Goal: Information Seeking & Learning: Learn about a topic

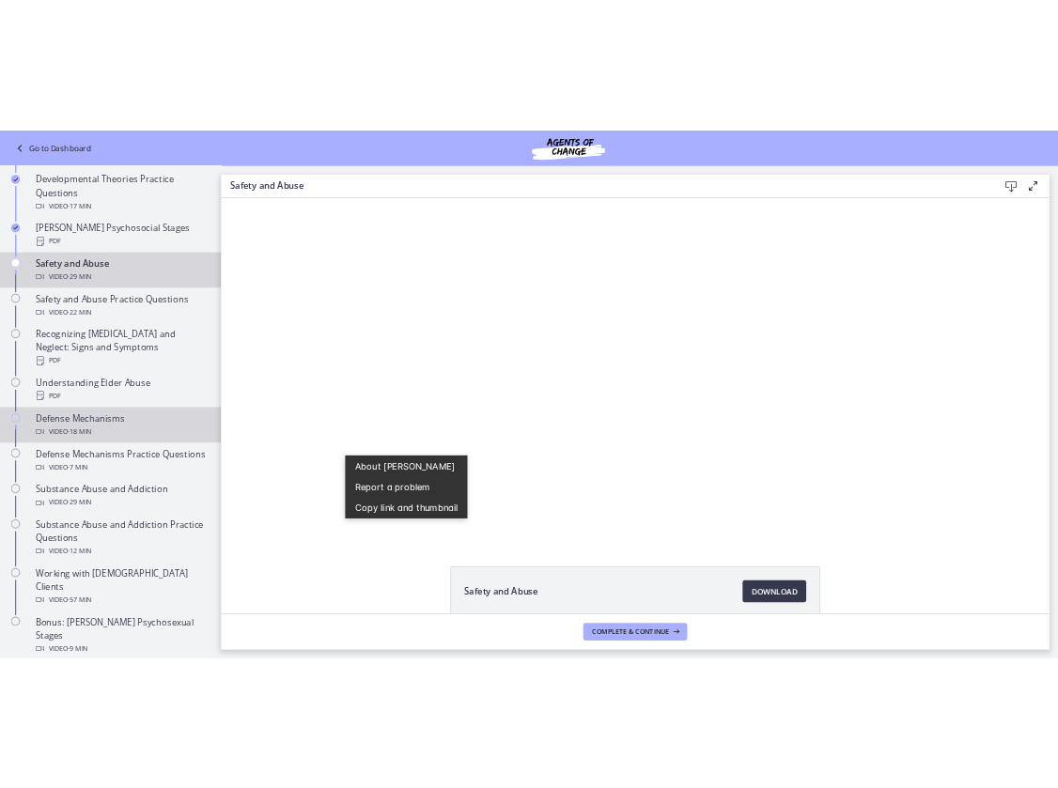
scroll to position [637, 0]
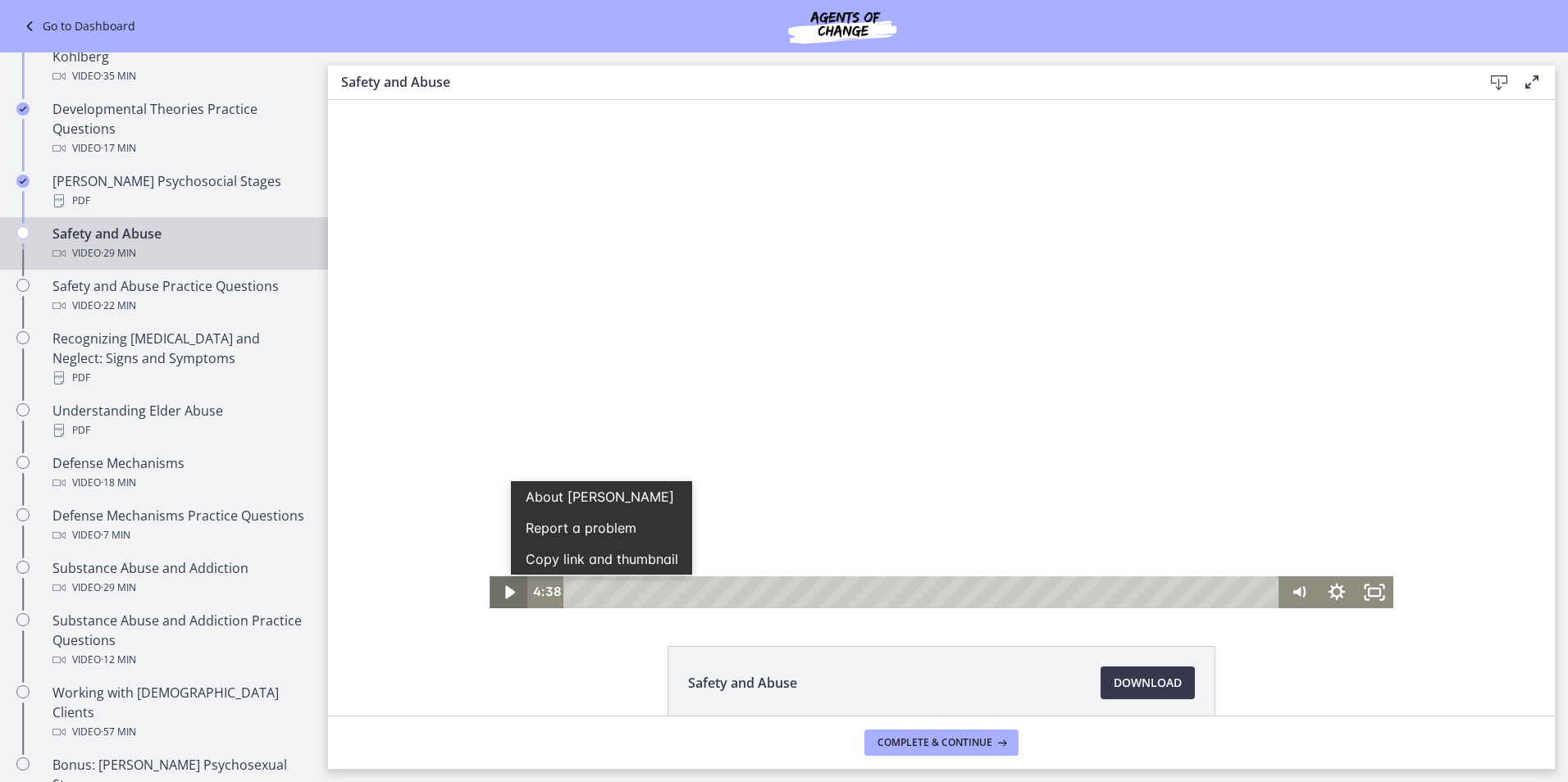
click at [510, 597] on icon "Play Video" at bounding box center [510, 593] width 38 height 32
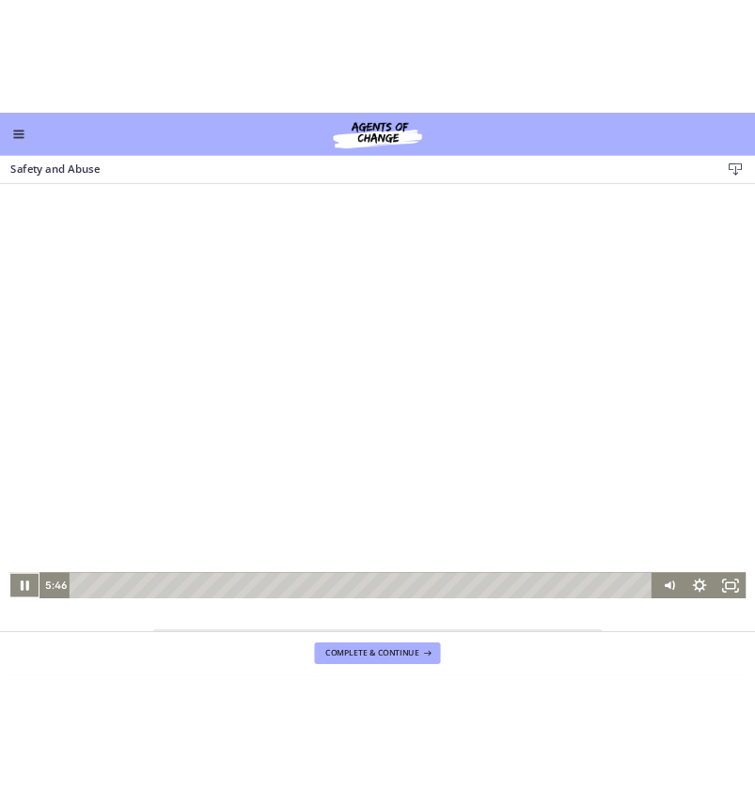
scroll to position [634, 0]
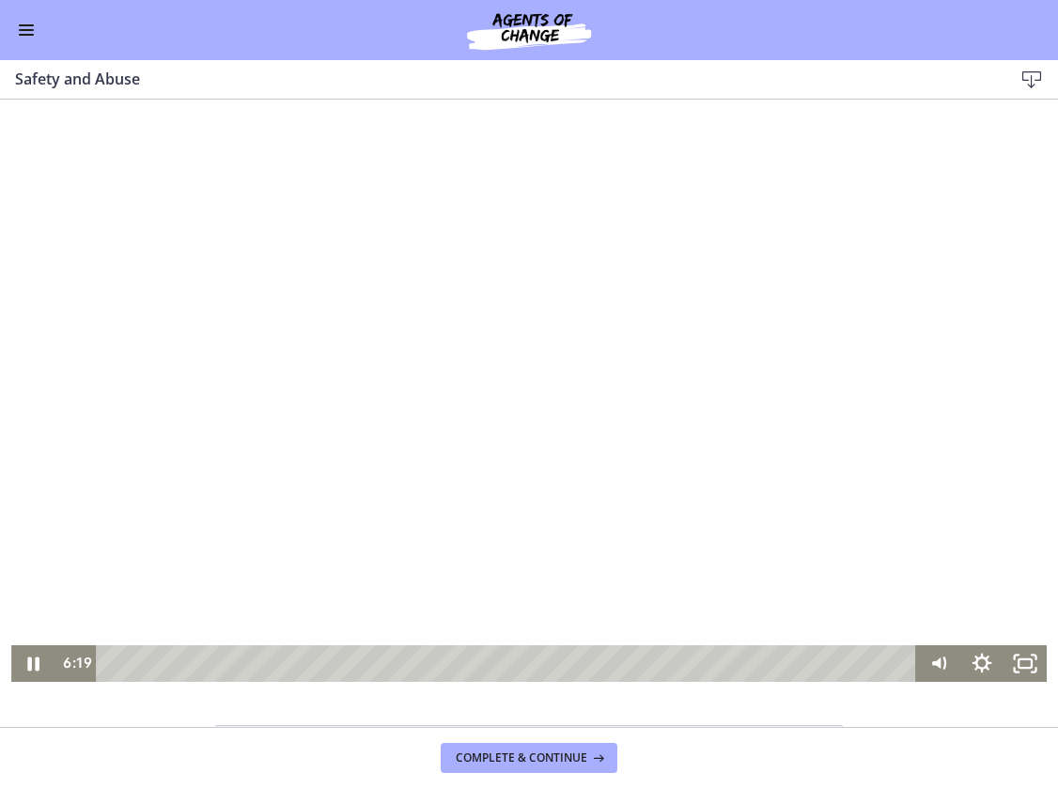
drag, startPoint x: 855, startPoint y: 37, endPoint x: 820, endPoint y: 40, distance: 35.0
click at [855, 36] on div "Go to Dashboard" at bounding box center [529, 30] width 1058 height 60
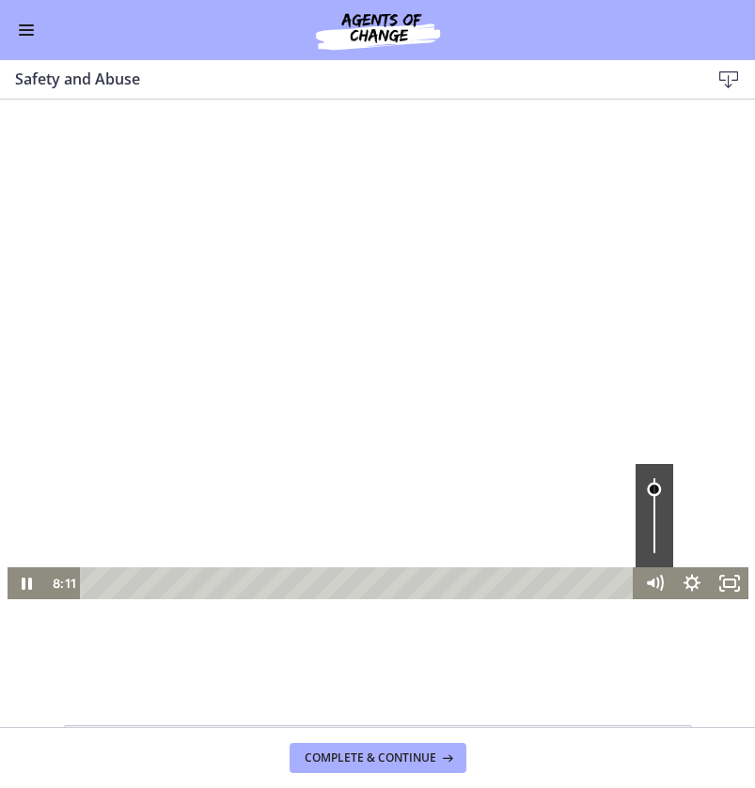
drag, startPoint x: 648, startPoint y: 507, endPoint x: 650, endPoint y: 490, distance: 18.0
click at [650, 490] on div "Volume" at bounding box center [653, 490] width 14 height 14
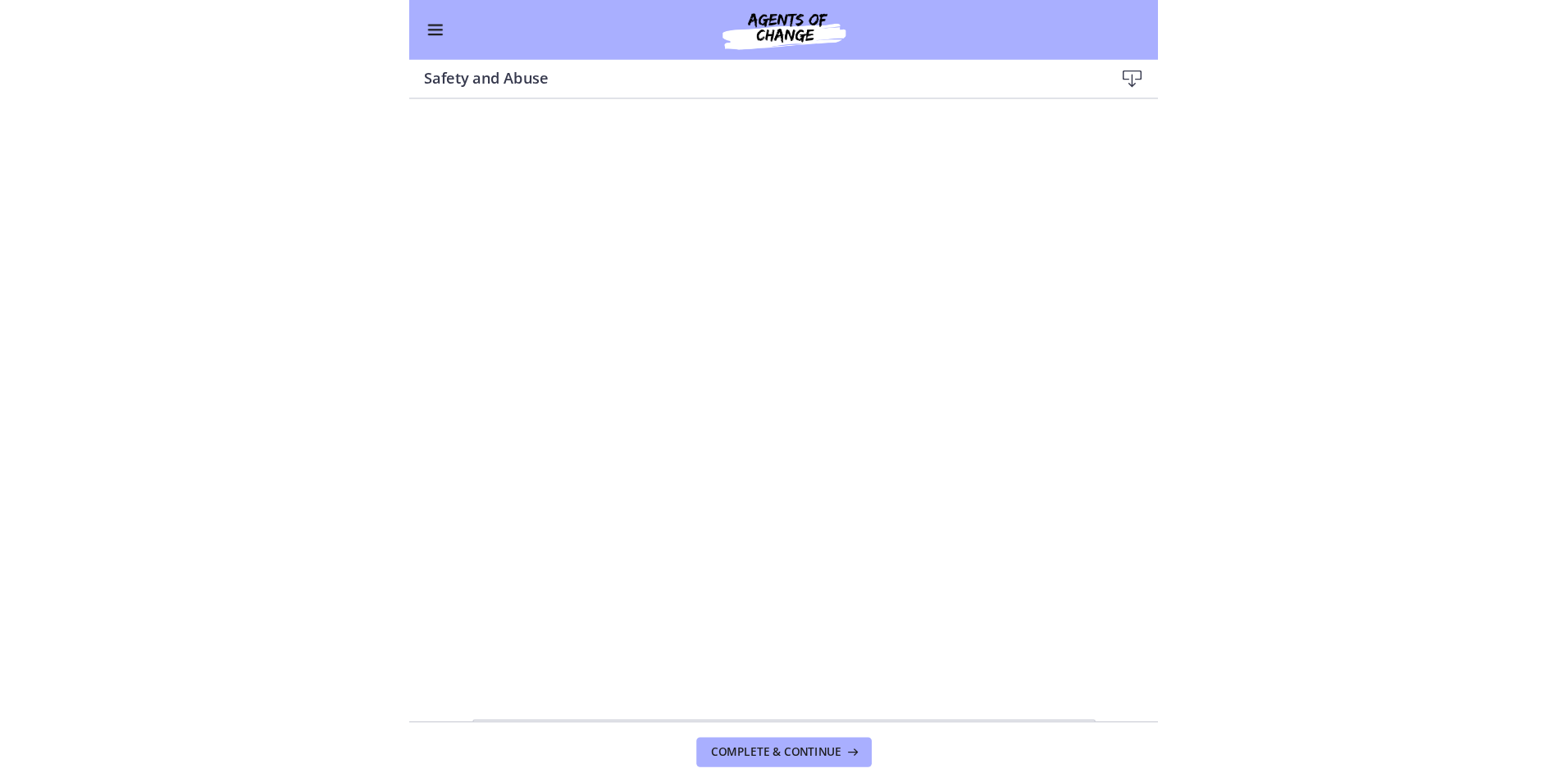
scroll to position [554, 0]
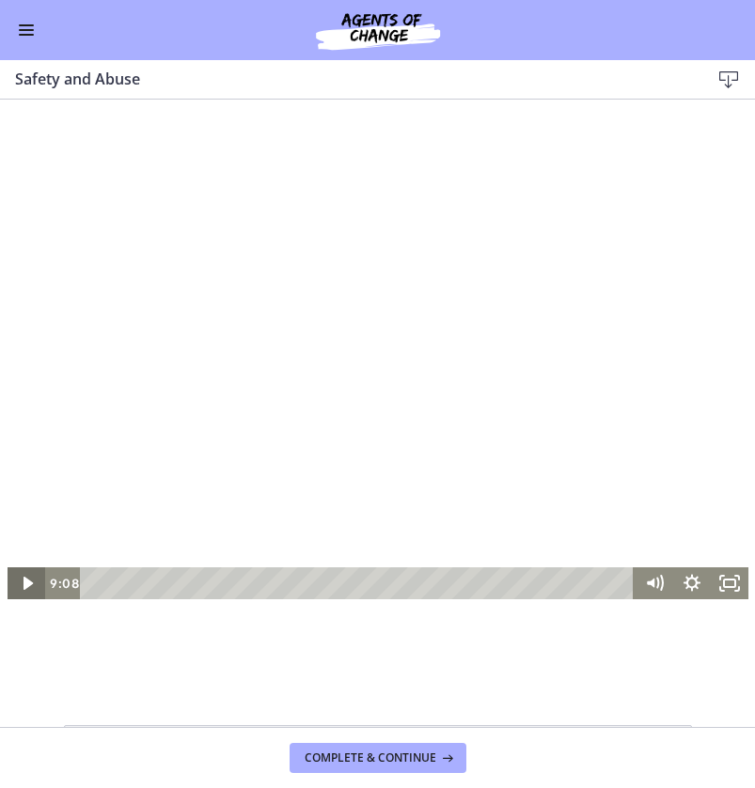
click at [24, 585] on icon "Play Video" at bounding box center [27, 584] width 38 height 32
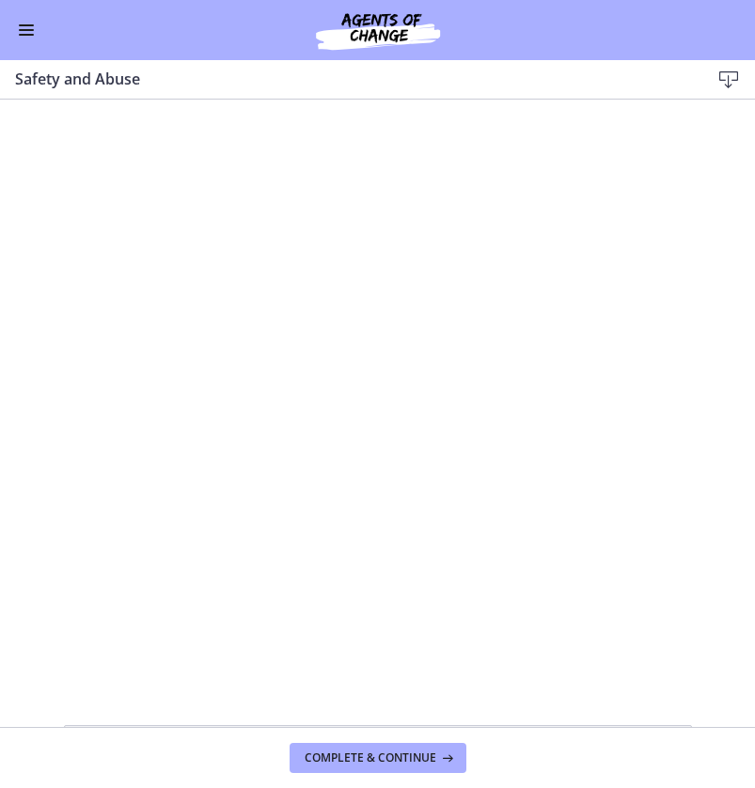
click at [635, 138] on div "**********" at bounding box center [377, 391] width 755 height 583
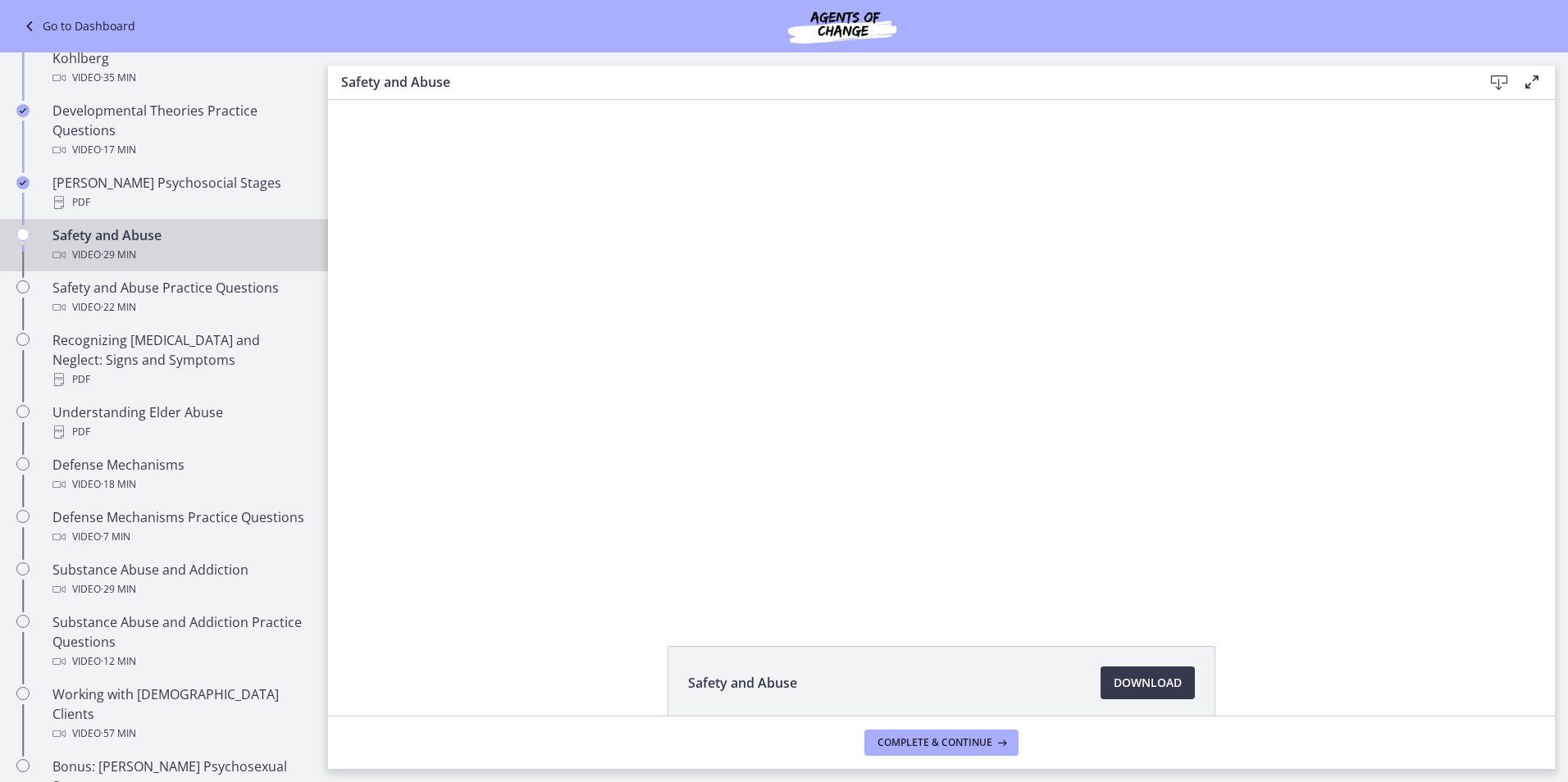
scroll to position [557, 0]
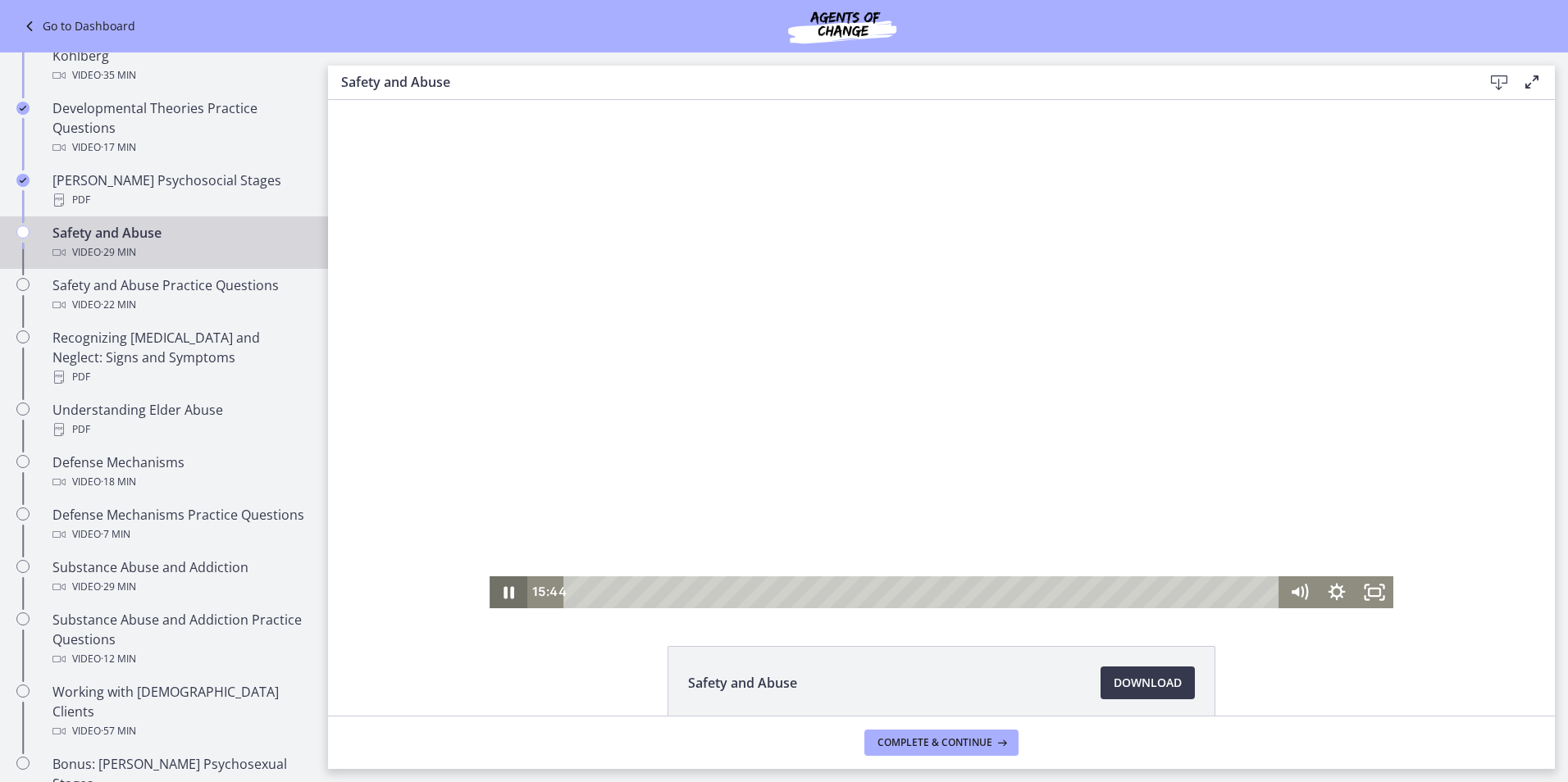
click at [494, 588] on icon "Pause" at bounding box center [508, 593] width 38 height 32
click at [498, 595] on icon "Play Video" at bounding box center [510, 593] width 38 height 32
click at [502, 594] on icon "Pause" at bounding box center [508, 593] width 38 height 32
click at [510, 587] on icon "Play Video" at bounding box center [510, 593] width 38 height 32
click at [510, 587] on icon "Pause" at bounding box center [508, 593] width 45 height 38
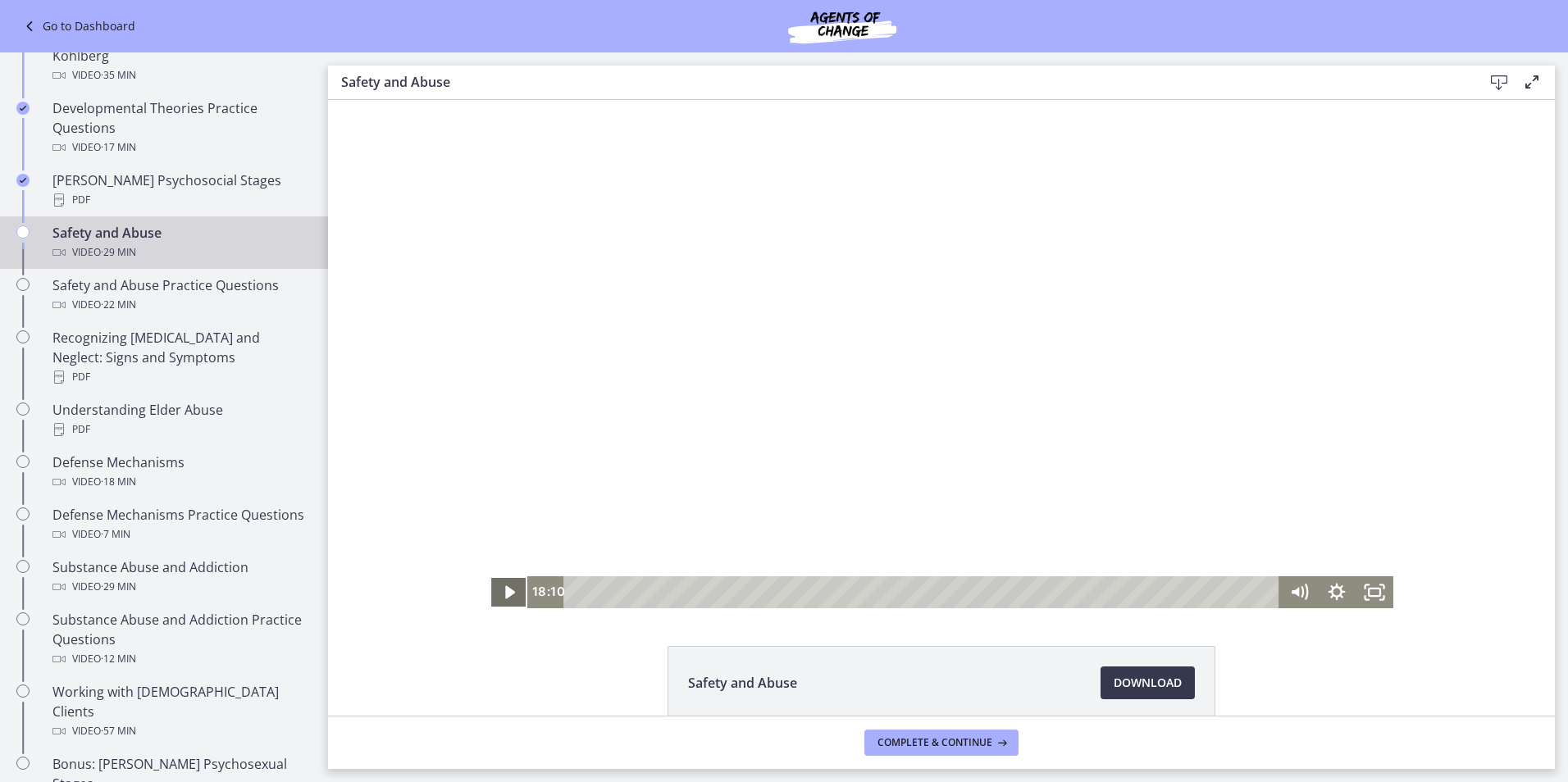
click at [510, 587] on icon "Play Video" at bounding box center [510, 593] width 38 height 32
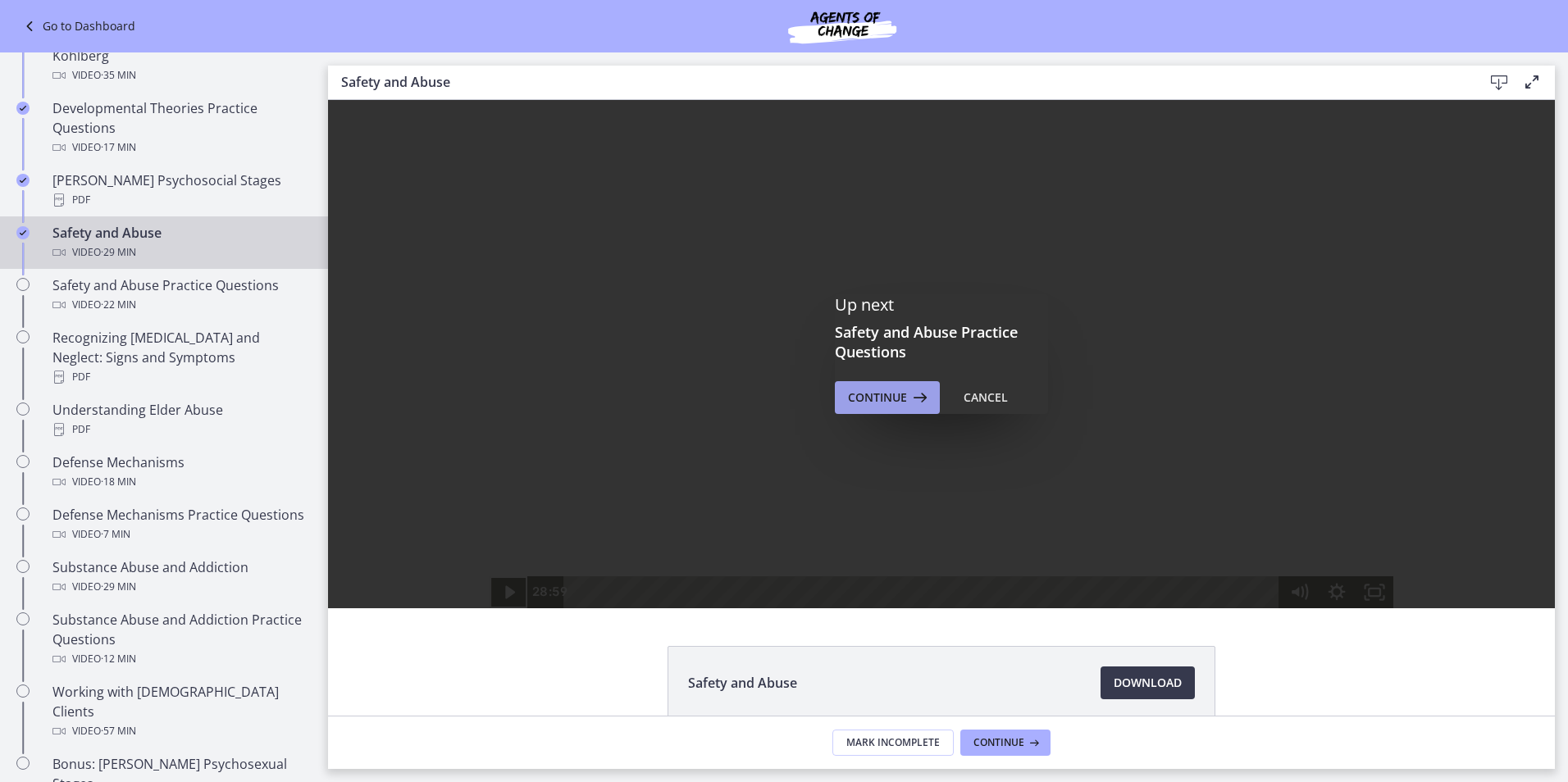
click at [912, 402] on icon at bounding box center [918, 397] width 23 height 20
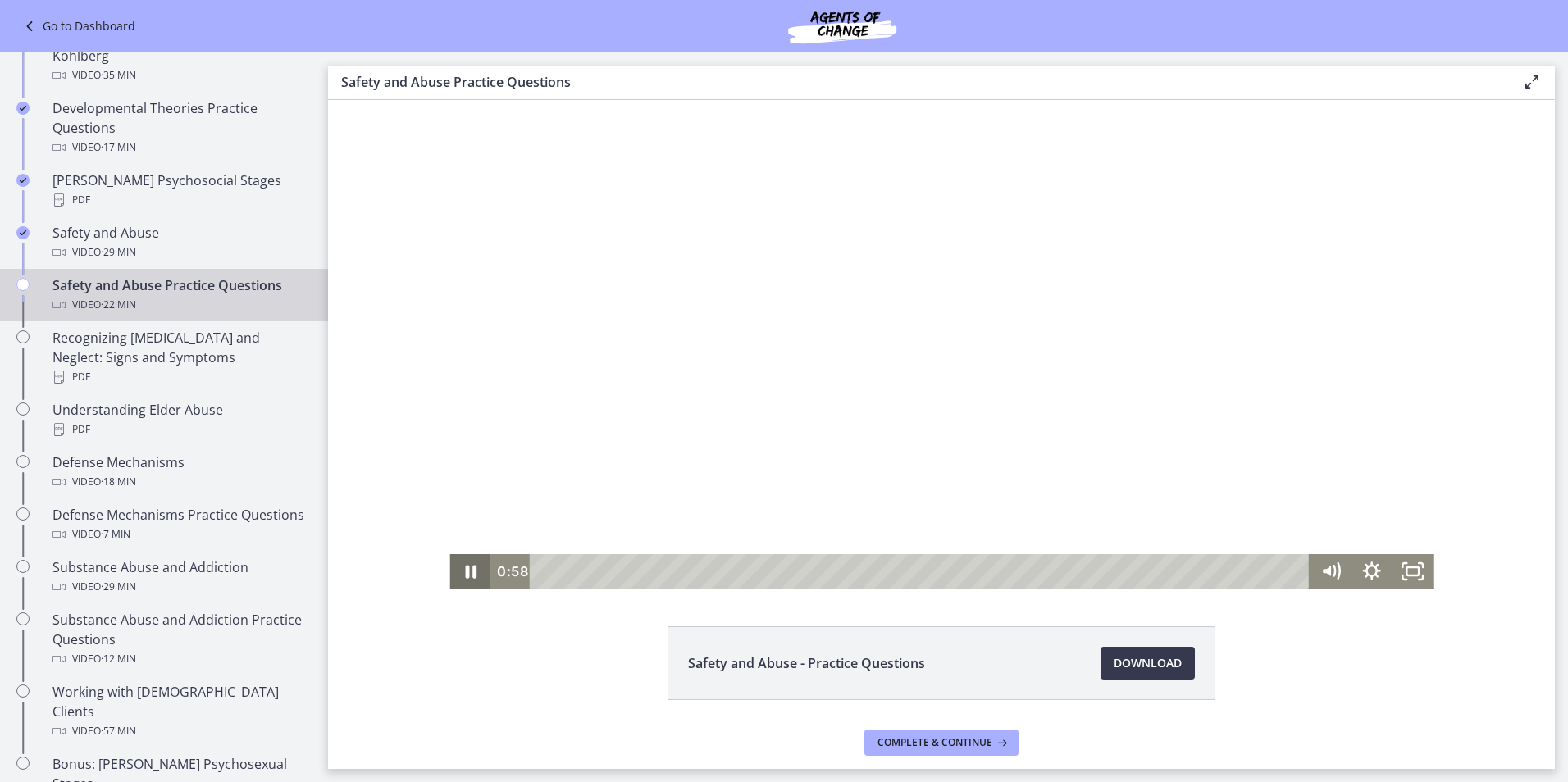
click at [465, 573] on icon "Pause" at bounding box center [470, 572] width 11 height 13
click at [460, 573] on icon "Play Video" at bounding box center [471, 571] width 41 height 34
click at [464, 573] on icon "Pause" at bounding box center [470, 572] width 13 height 16
click at [474, 564] on icon "Play Video" at bounding box center [471, 571] width 41 height 34
click at [1153, 645] on li "Safety and Abuse - Practice Questions Download Opens in a new window" at bounding box center [941, 663] width 548 height 74
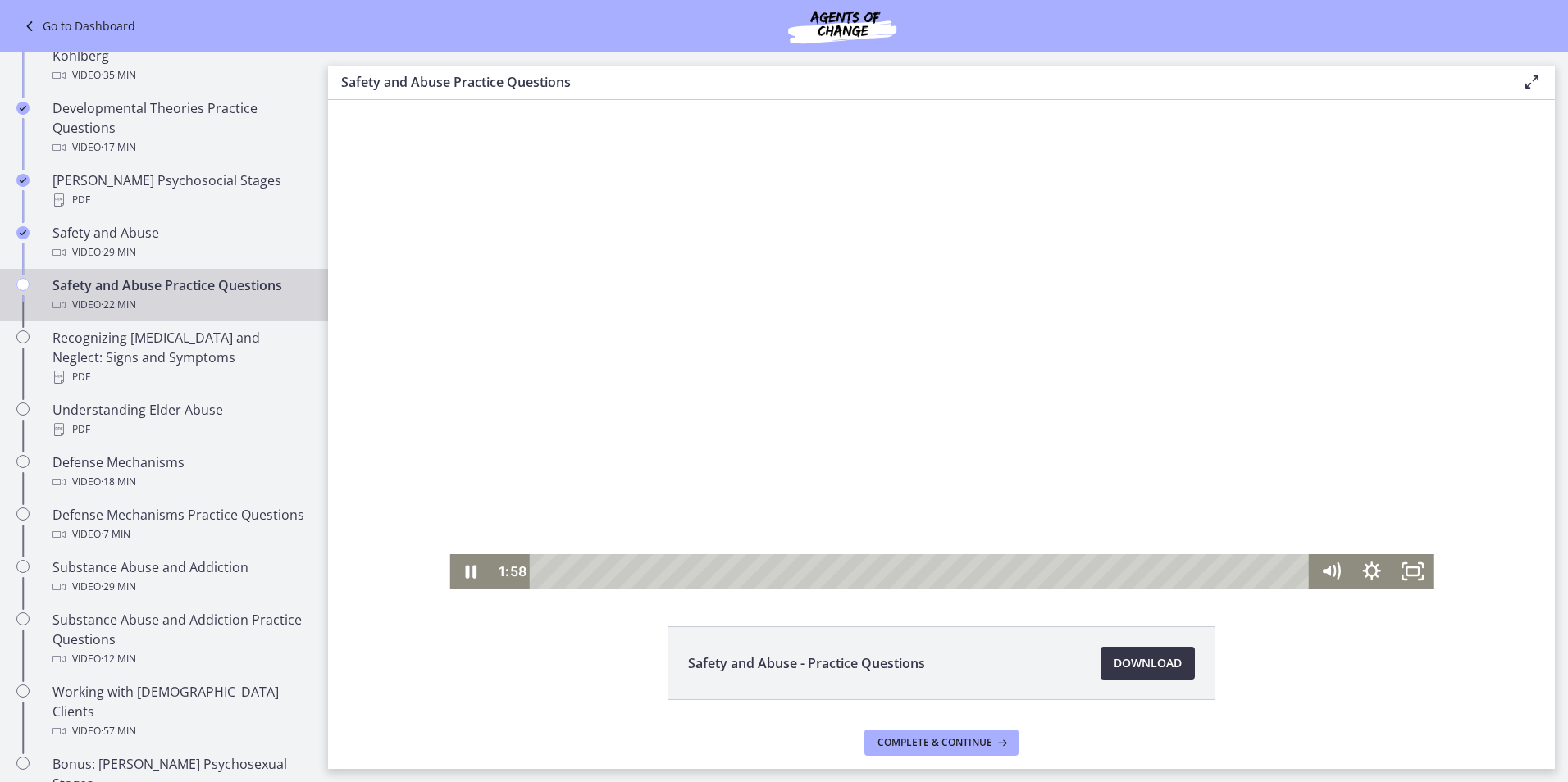
click at [1150, 658] on span "Download Opens in a new window" at bounding box center [1147, 663] width 68 height 20
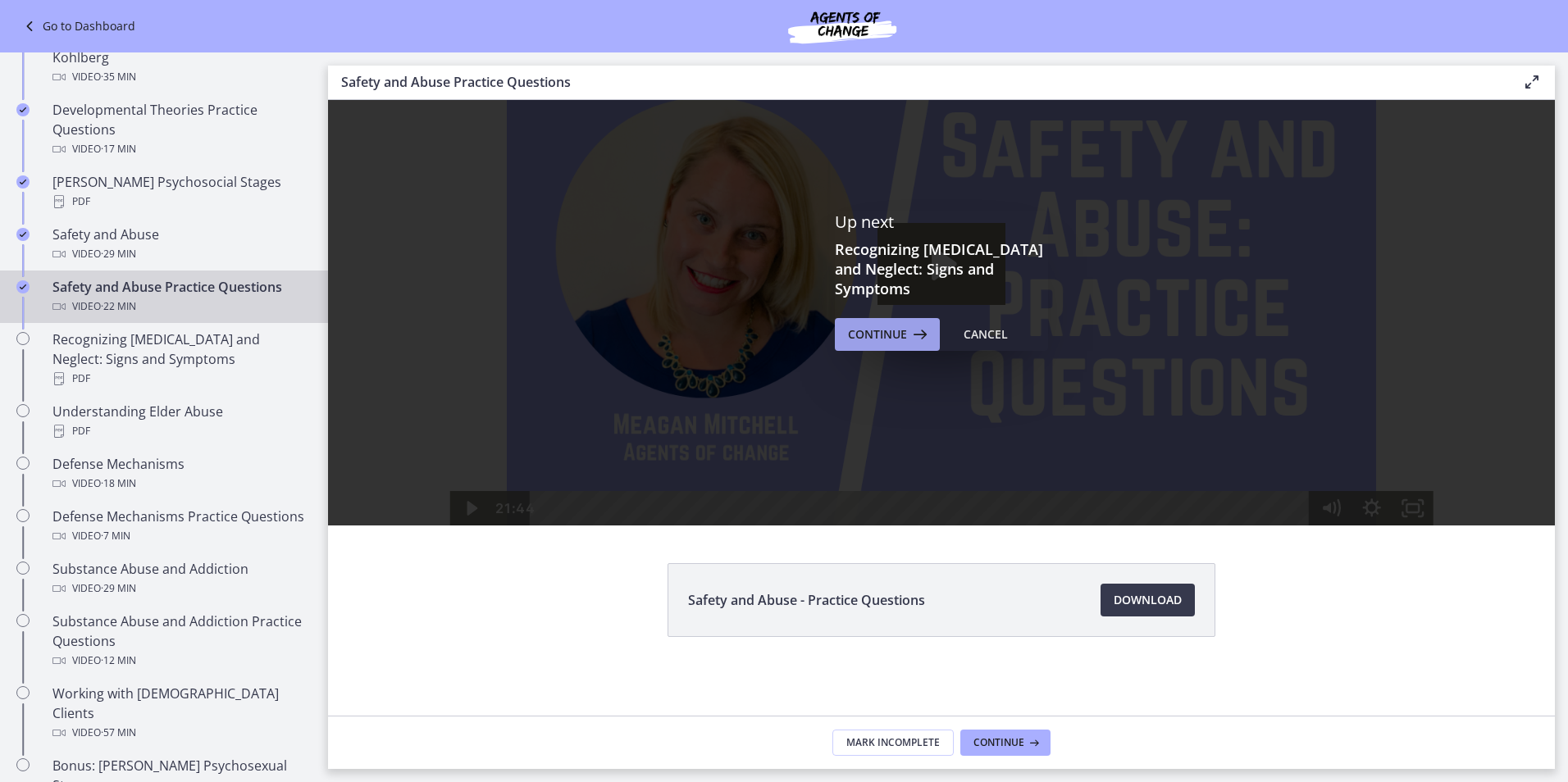
click at [849, 334] on button "Continue" at bounding box center [887, 335] width 105 height 33
